Goal: Transaction & Acquisition: Purchase product/service

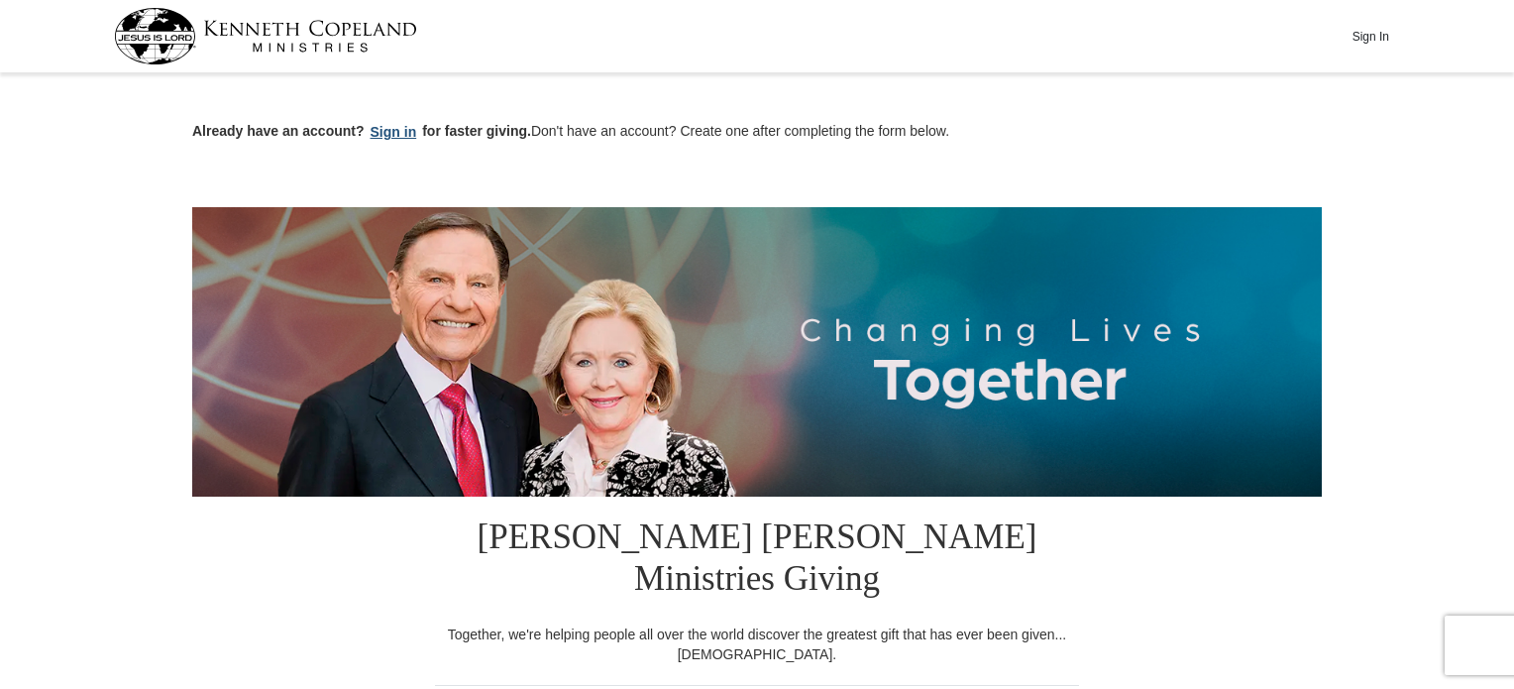
click at [410, 133] on button "Sign in" at bounding box center [394, 132] width 58 height 23
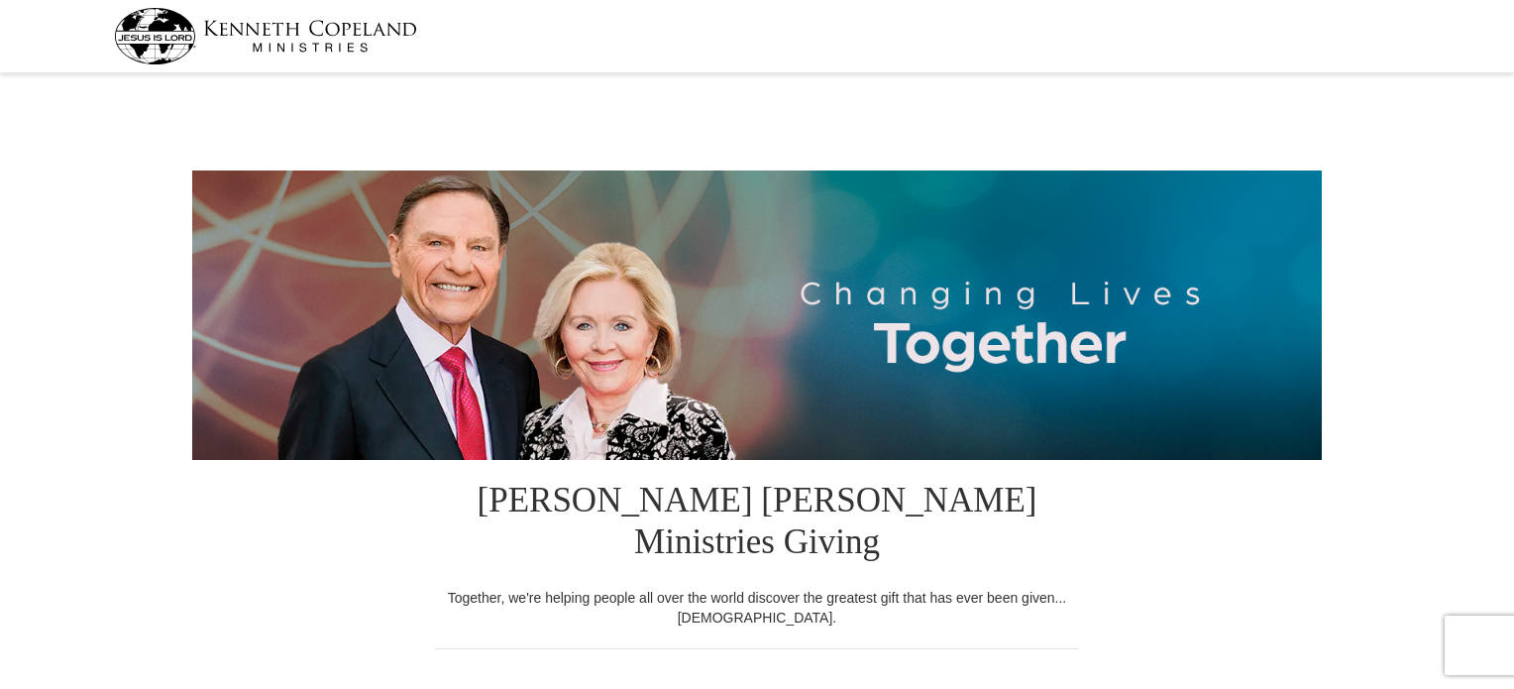
select select "CA"
click at [311, 38] on img at bounding box center [265, 36] width 303 height 56
